Goal: Transaction & Acquisition: Purchase product/service

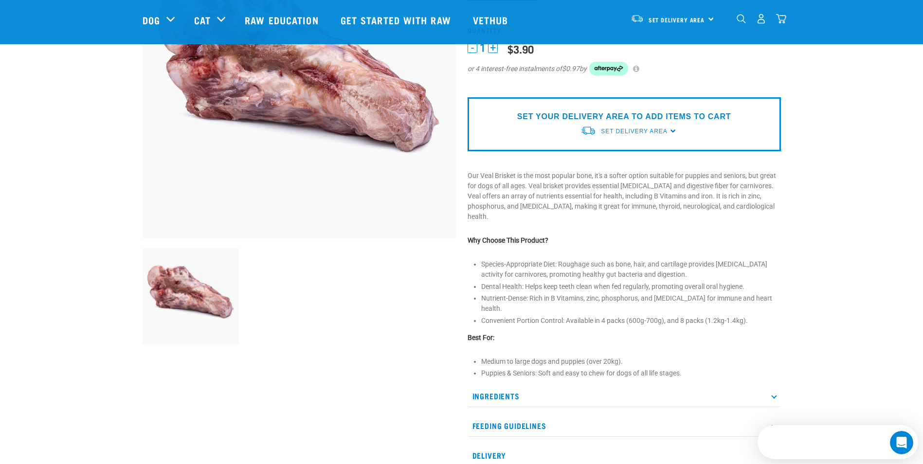
click at [523, 385] on p "Ingredients" at bounding box center [623, 396] width 313 height 22
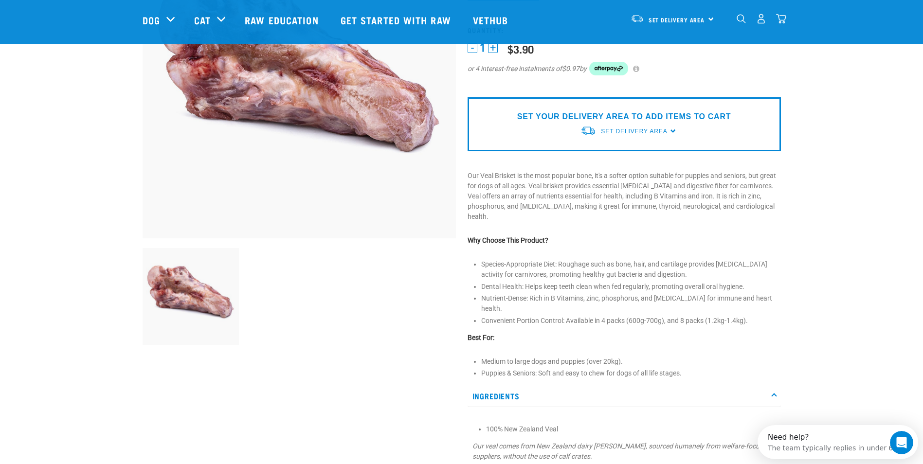
scroll to position [292, 0]
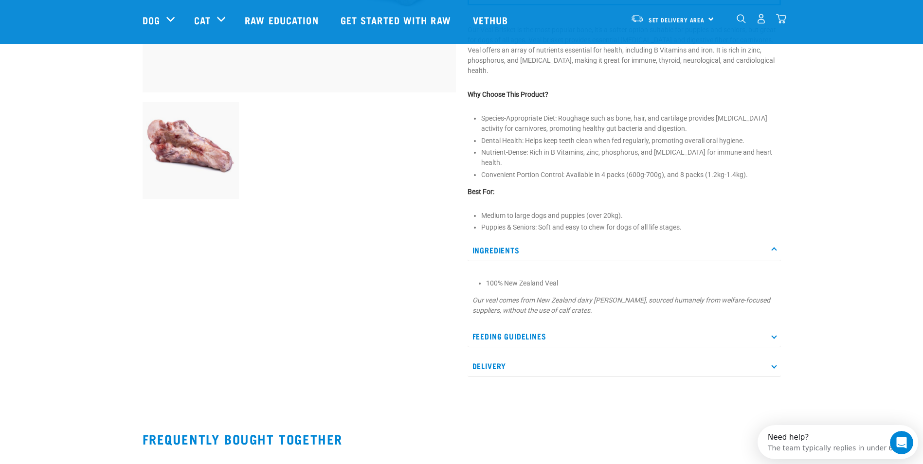
click at [529, 329] on div "Ingredients 100% New Zealand Veal Our veal comes from New Zealand dairy [PERSON…" at bounding box center [623, 308] width 313 height 138
click at [529, 325] on p "Feeding Guidelines" at bounding box center [623, 336] width 313 height 22
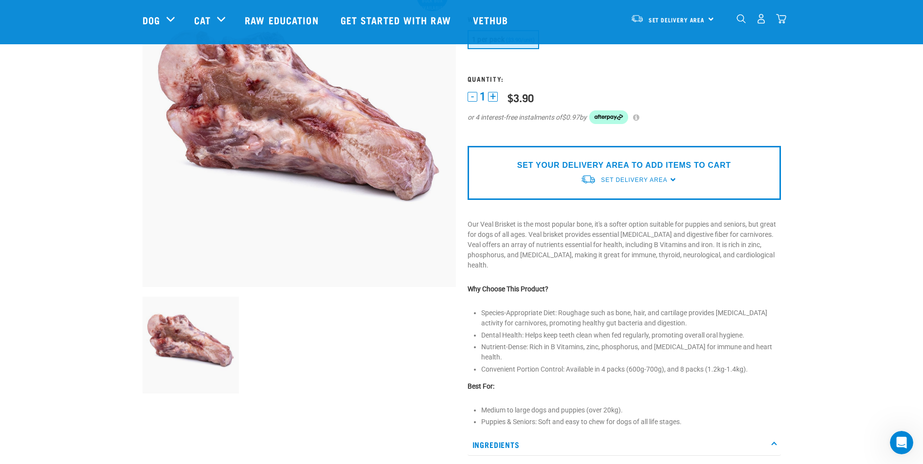
scroll to position [0, 0]
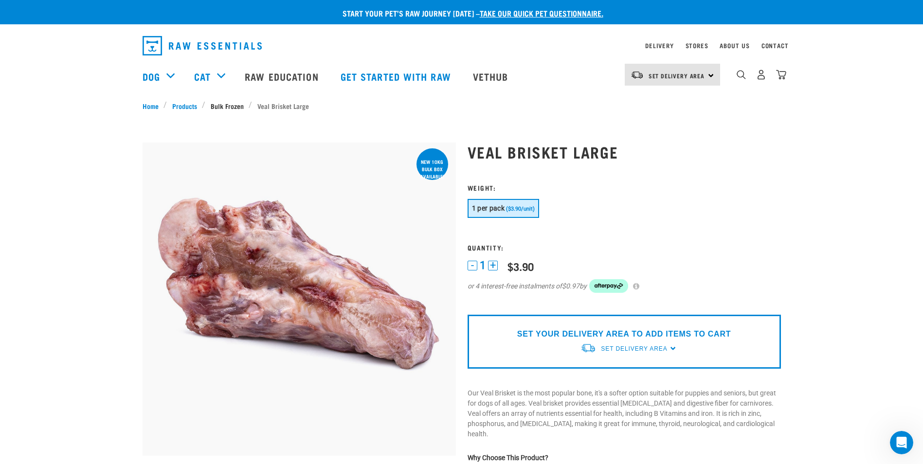
click at [233, 107] on link "Bulk Frozen" at bounding box center [226, 106] width 43 height 10
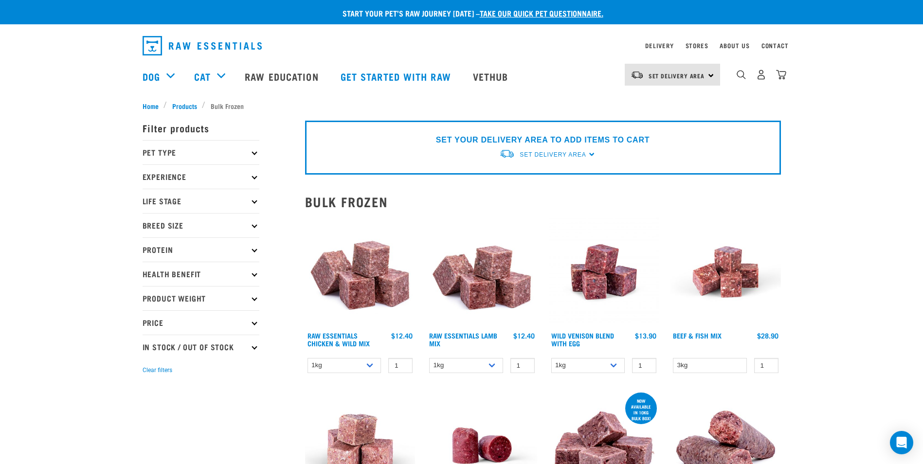
click at [156, 155] on p "Pet Type" at bounding box center [201, 152] width 117 height 24
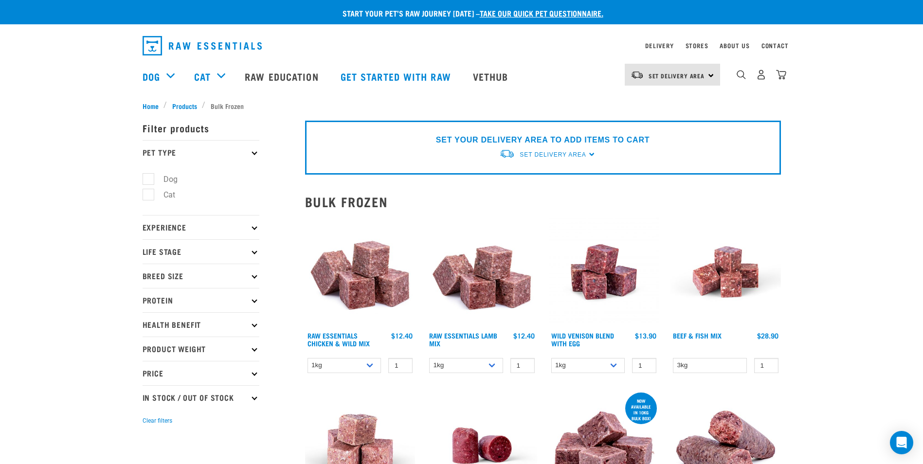
click at [159, 181] on label "Dog" at bounding box center [165, 179] width 34 height 12
click at [149, 180] on input "Dog" at bounding box center [146, 177] width 6 height 6
checkbox input "true"
click at [174, 249] on p "Life Stage" at bounding box center [201, 251] width 117 height 24
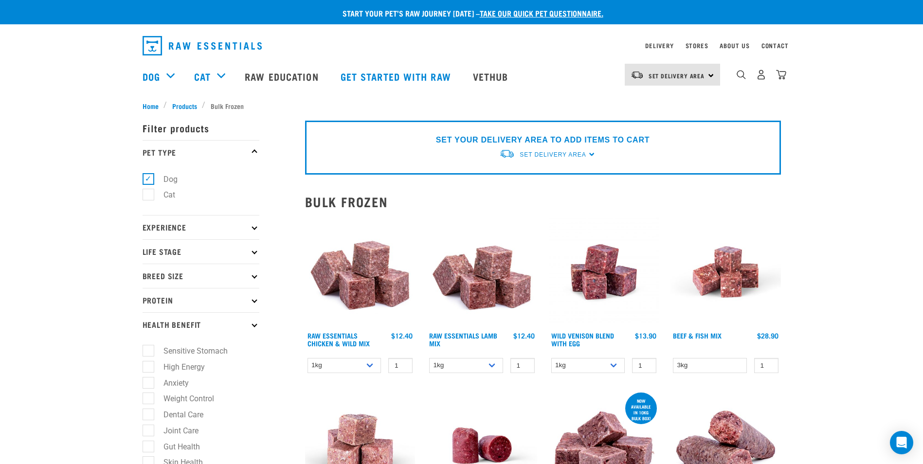
click at [168, 244] on p "Life Stage" at bounding box center [201, 251] width 117 height 24
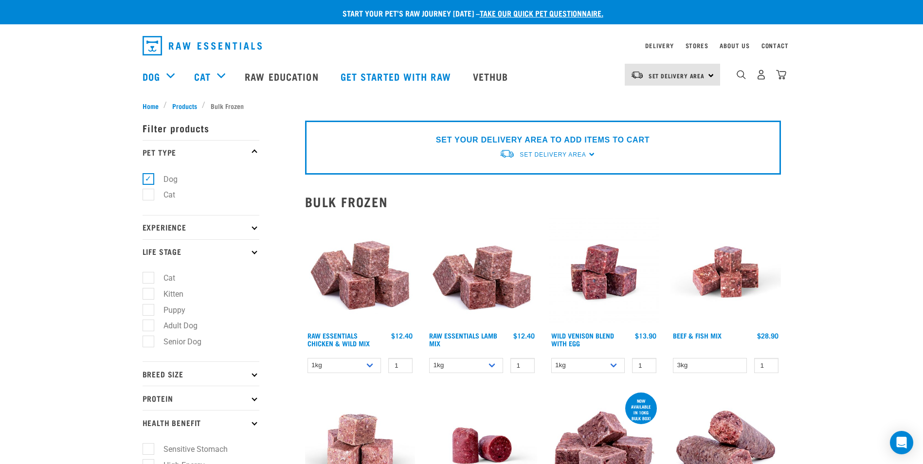
click at [151, 308] on label "Puppy" at bounding box center [168, 310] width 41 height 12
click at [149, 308] on input "Puppy" at bounding box center [146, 308] width 6 height 6
checkbox input "true"
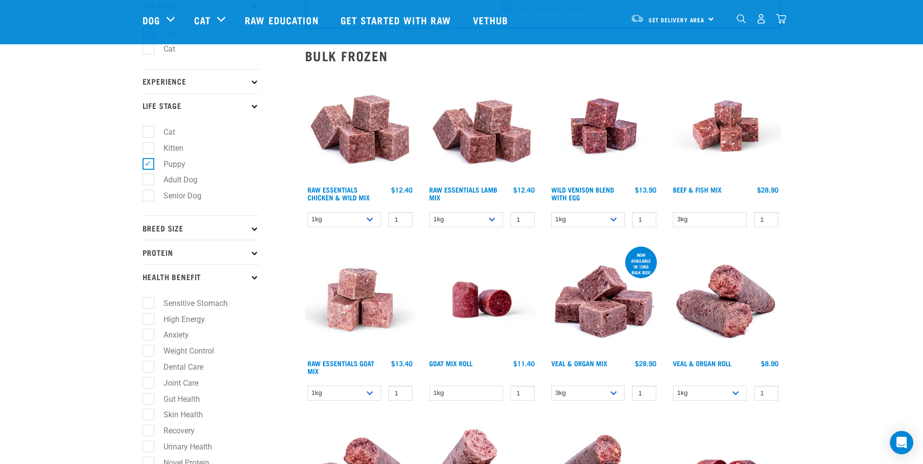
scroll to position [97, 0]
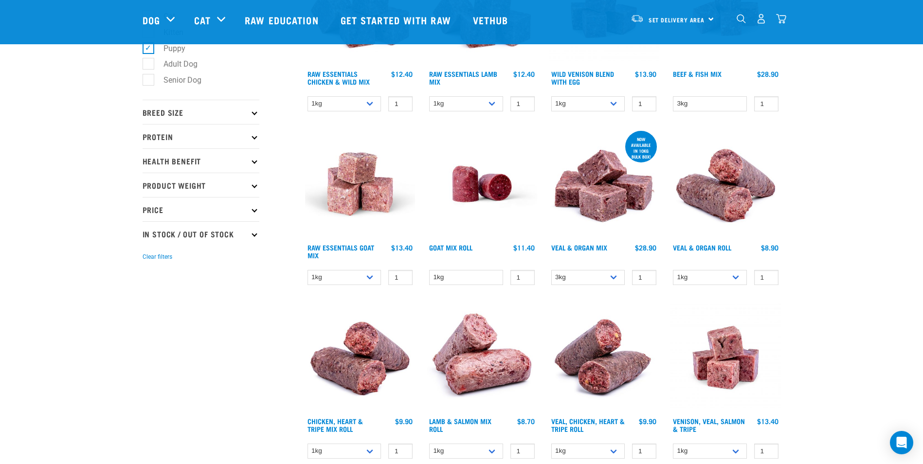
scroll to position [97, 0]
